Goal: Transaction & Acquisition: Obtain resource

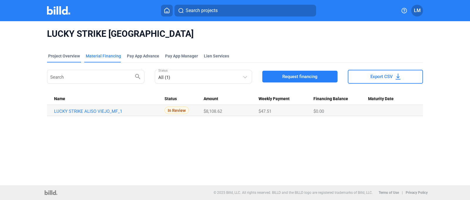
click at [63, 57] on div "Project Overview" at bounding box center [64, 56] width 32 height 6
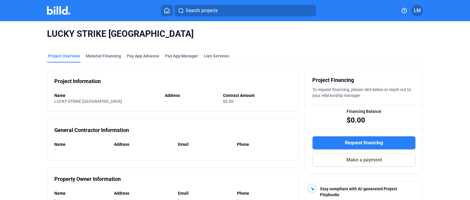
click at [170, 10] on home-icon at bounding box center [166, 11] width 7 height 6
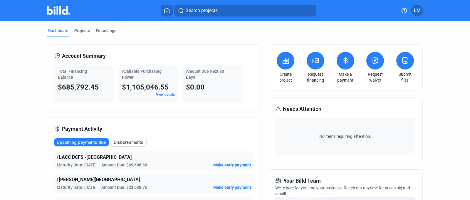
click at [286, 64] on button at bounding box center [286, 61] width 18 height 18
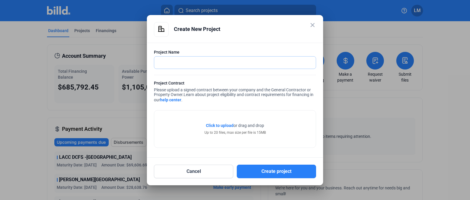
click at [202, 61] on input "text" at bounding box center [231, 62] width 155 height 12
type input "PLANET FITNESS TI"
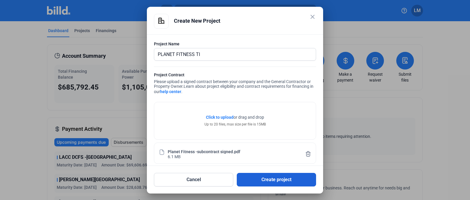
click at [267, 180] on button "Create project" at bounding box center [276, 179] width 79 height 14
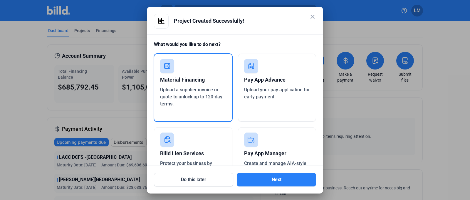
click at [183, 89] on span "Upload a supplier invoice or quote to unlock up to 120-day terms." at bounding box center [191, 97] width 62 height 20
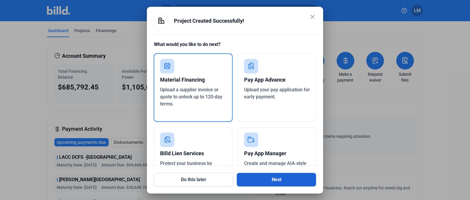
click at [252, 176] on button "Next" at bounding box center [276, 179] width 79 height 14
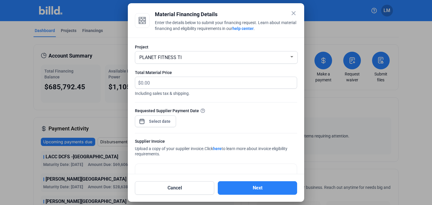
scroll to position [37, 0]
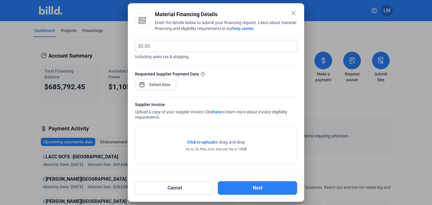
click at [168, 144] on div "Click to upload Tap to upload or drag and drop Up to 20 files, max size per fil…" at bounding box center [216, 145] width 162 height 37
click at [155, 46] on input "text" at bounding box center [215, 45] width 149 height 11
type input "28,746.36"
click at [155, 85] on div "close Material Financing Details Enter the details below to submit your financi…" at bounding box center [216, 102] width 432 height 205
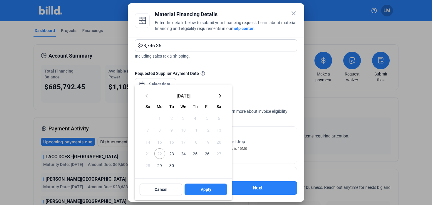
click at [170, 154] on span "23" at bounding box center [171, 153] width 11 height 11
click at [198, 190] on button "Apply" at bounding box center [206, 190] width 43 height 12
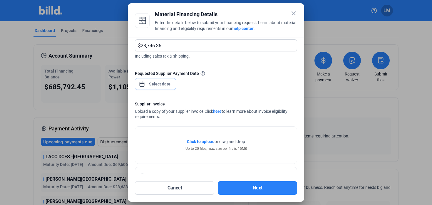
scroll to position [81, 0]
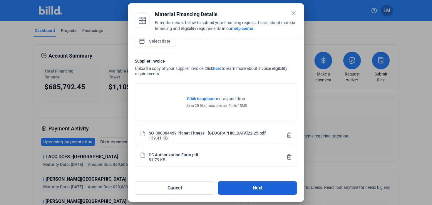
click at [243, 185] on button "Next" at bounding box center [257, 188] width 79 height 14
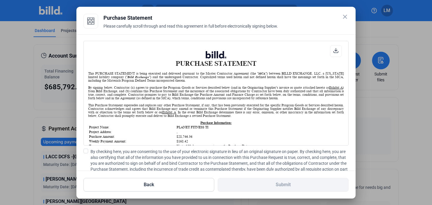
scroll to position [0, 0]
click at [85, 152] on span at bounding box center [85, 151] width 5 height 5
click at [0, 0] on input "By checking here, you are consenting to the use of your electronic signature in…" at bounding box center [0, 0] width 0 height 0
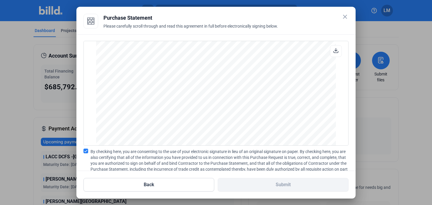
scroll to position [48, 0]
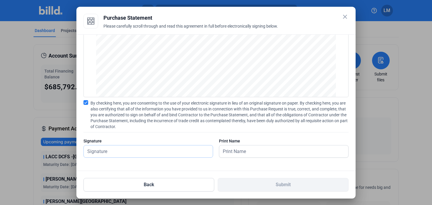
click at [142, 151] on input "text" at bounding box center [145, 151] width 123 height 12
type input "[PERSON_NAME]"
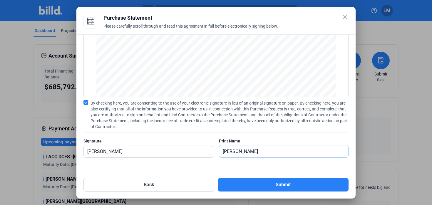
type input "[PERSON_NAME]"
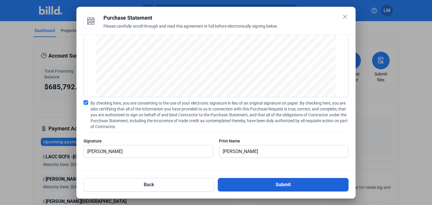
click at [226, 187] on button "Submit" at bounding box center [283, 185] width 131 height 14
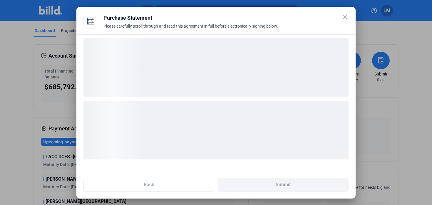
scroll to position [3, 0]
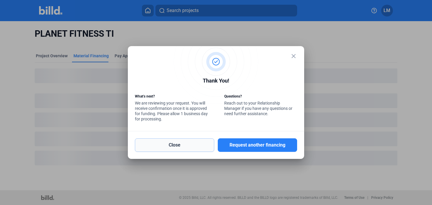
click at [198, 142] on button "Close" at bounding box center [174, 145] width 79 height 14
